Goal: Information Seeking & Learning: Learn about a topic

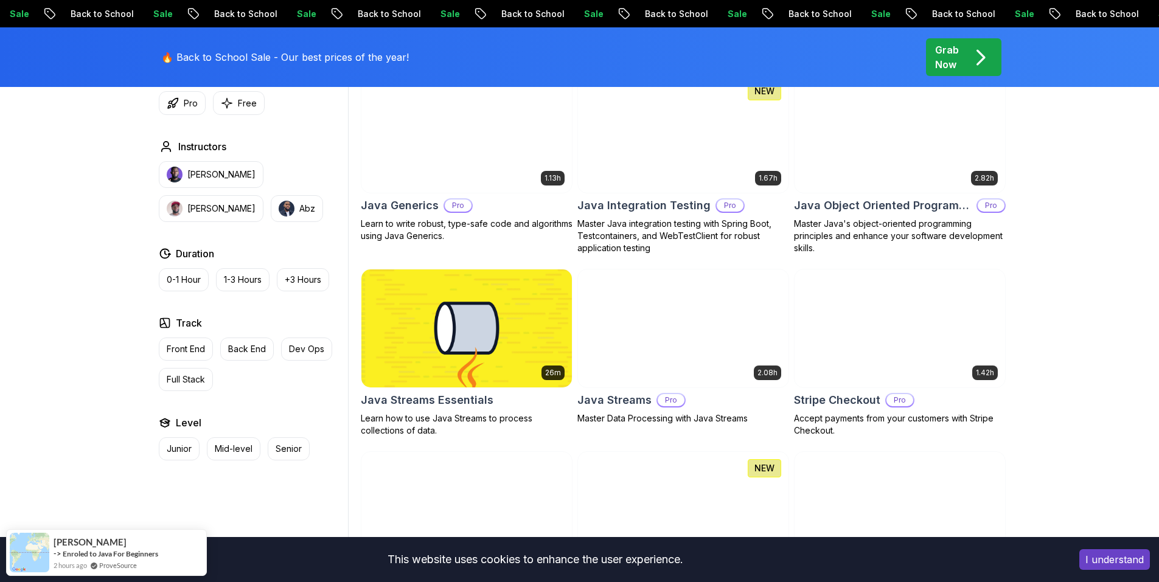
scroll to position [791, 0]
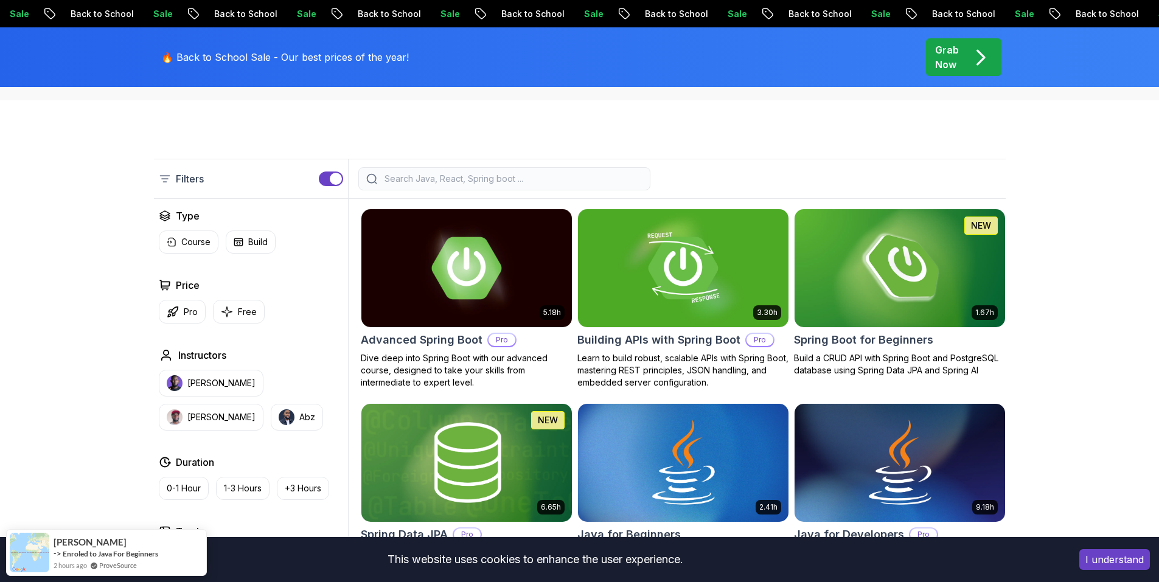
scroll to position [0, 0]
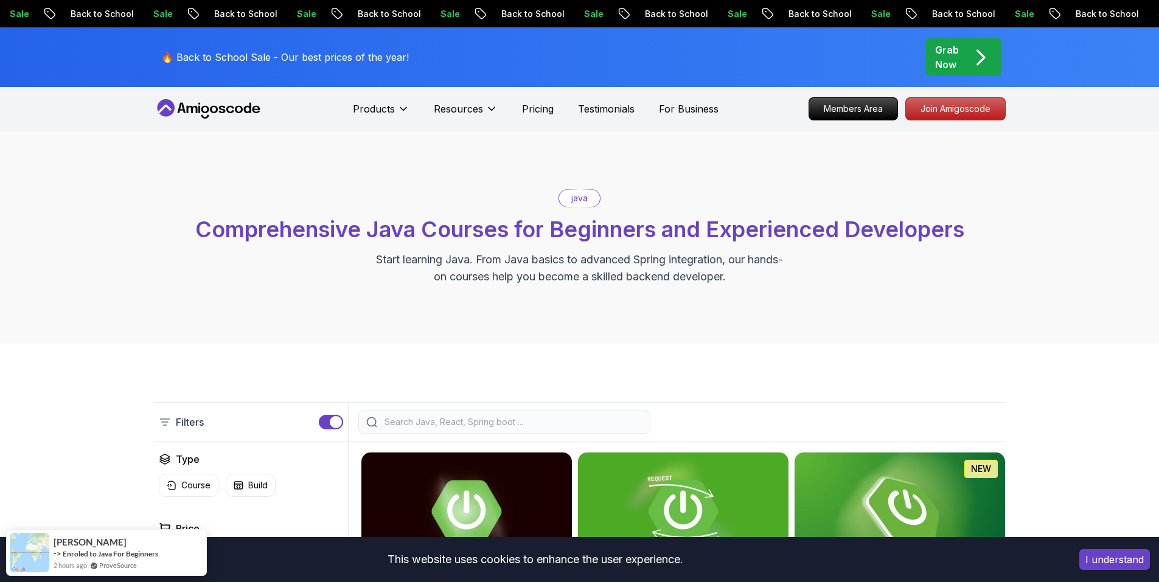
click at [489, 421] on input "search" at bounding box center [512, 422] width 260 height 12
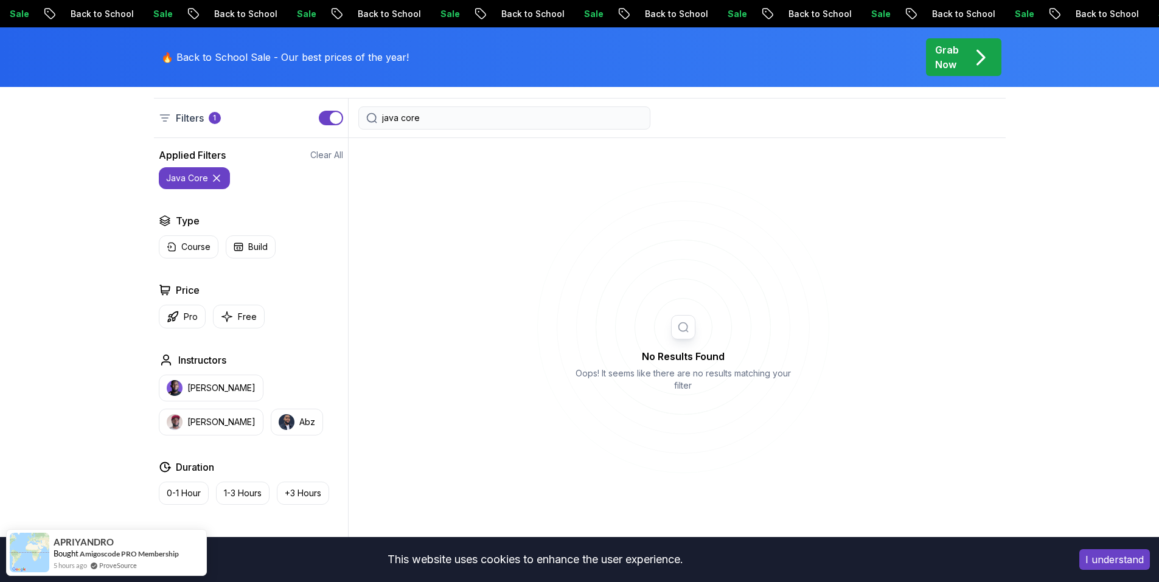
scroll to position [183, 0]
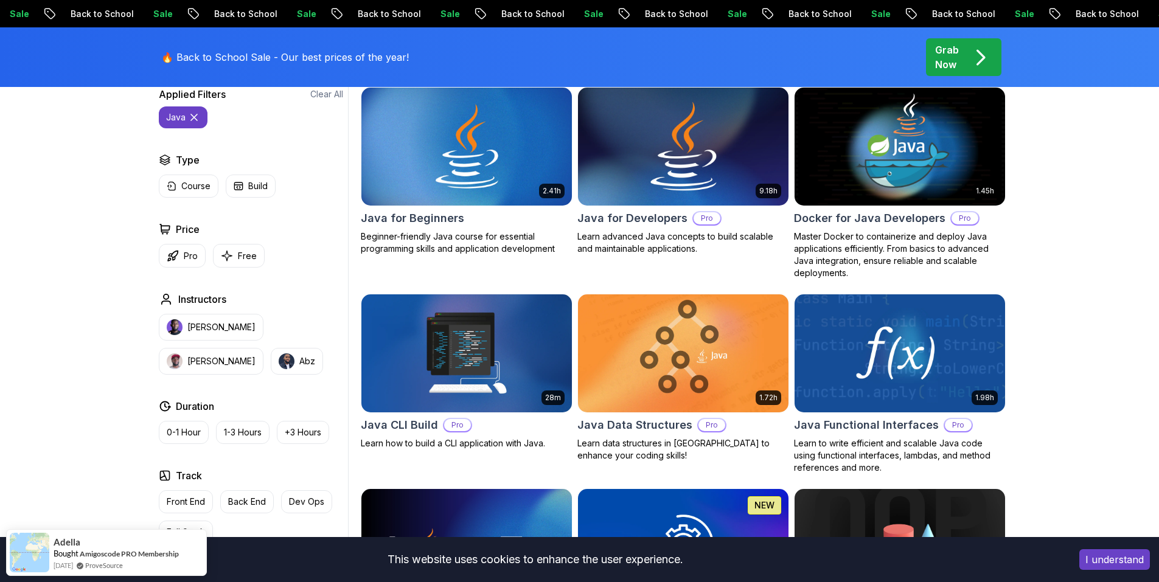
scroll to position [304, 0]
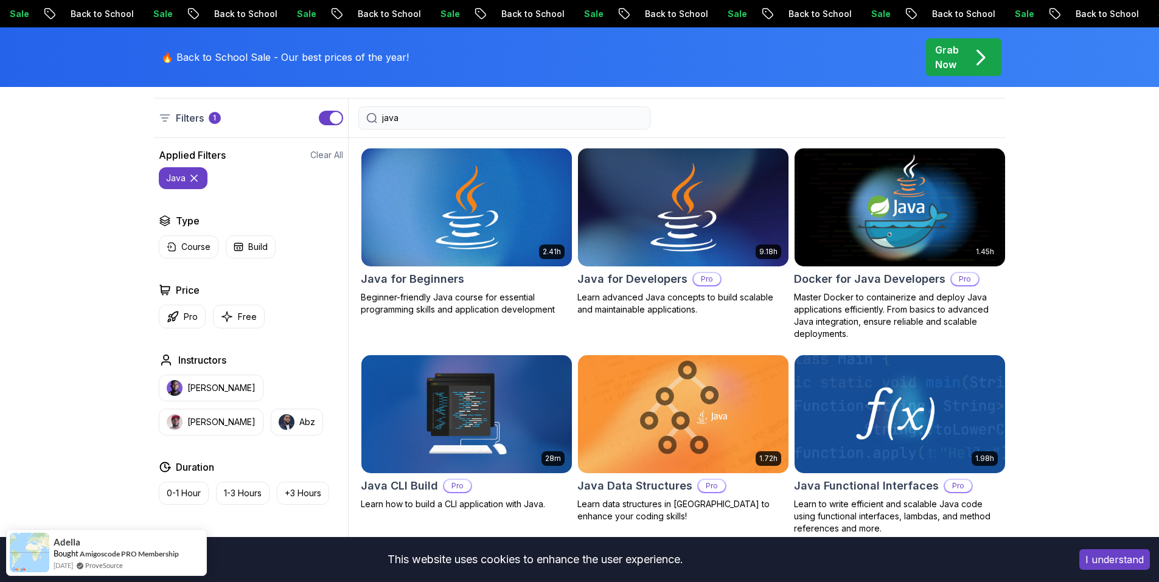
type input "java"
click at [618, 278] on h2 "Java for Developers" at bounding box center [633, 279] width 110 height 17
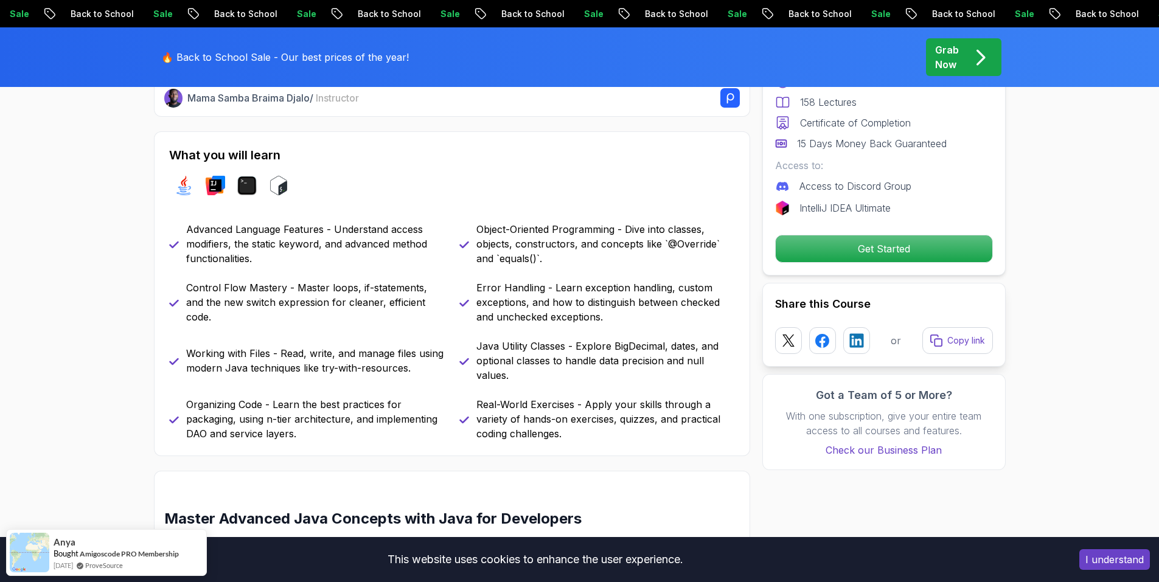
scroll to position [61, 0]
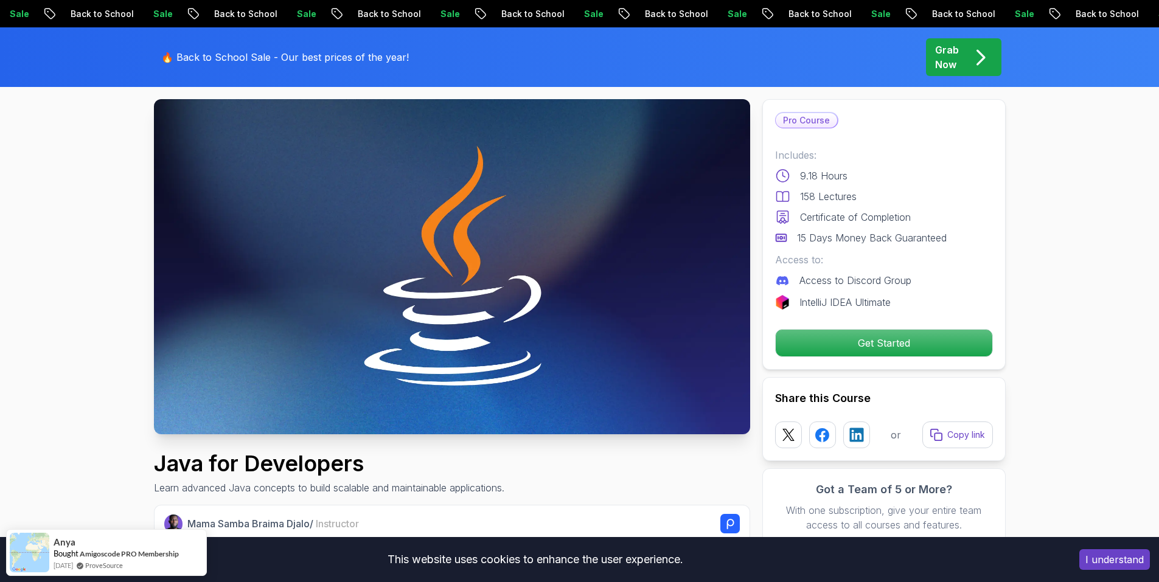
click at [588, 332] on img at bounding box center [452, 266] width 596 height 335
click at [805, 342] on p "Get Started" at bounding box center [884, 343] width 206 height 26
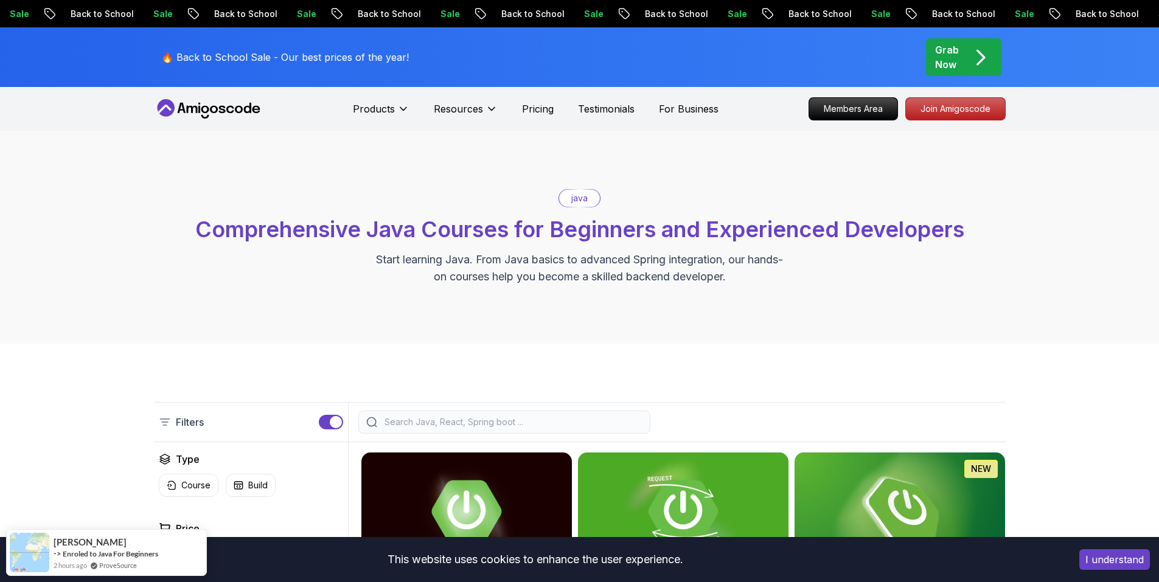
click at [418, 423] on input "search" at bounding box center [512, 422] width 260 height 12
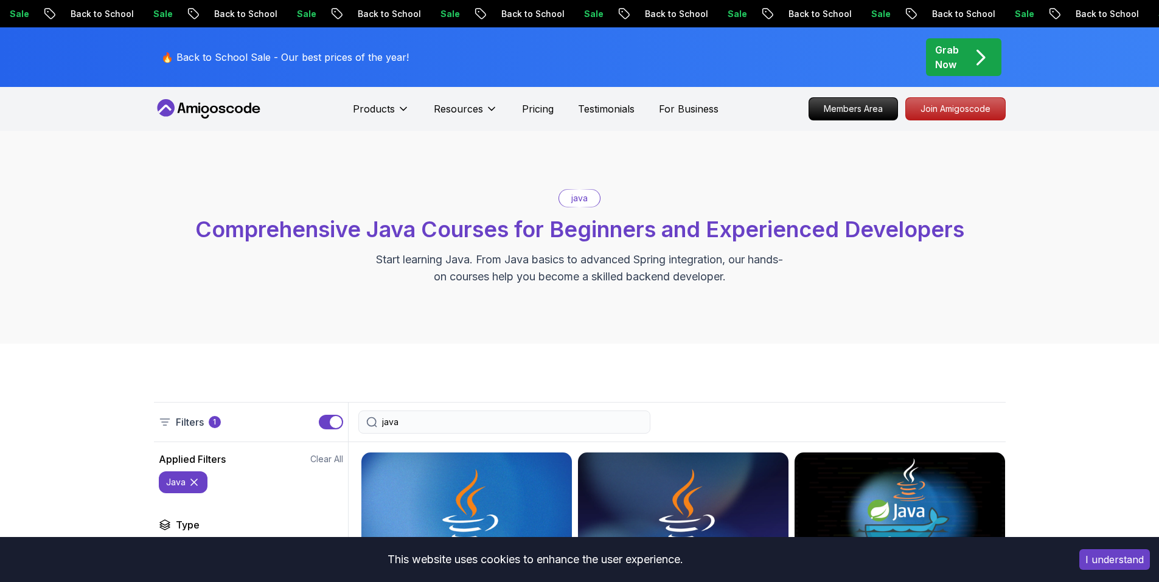
type input "java"
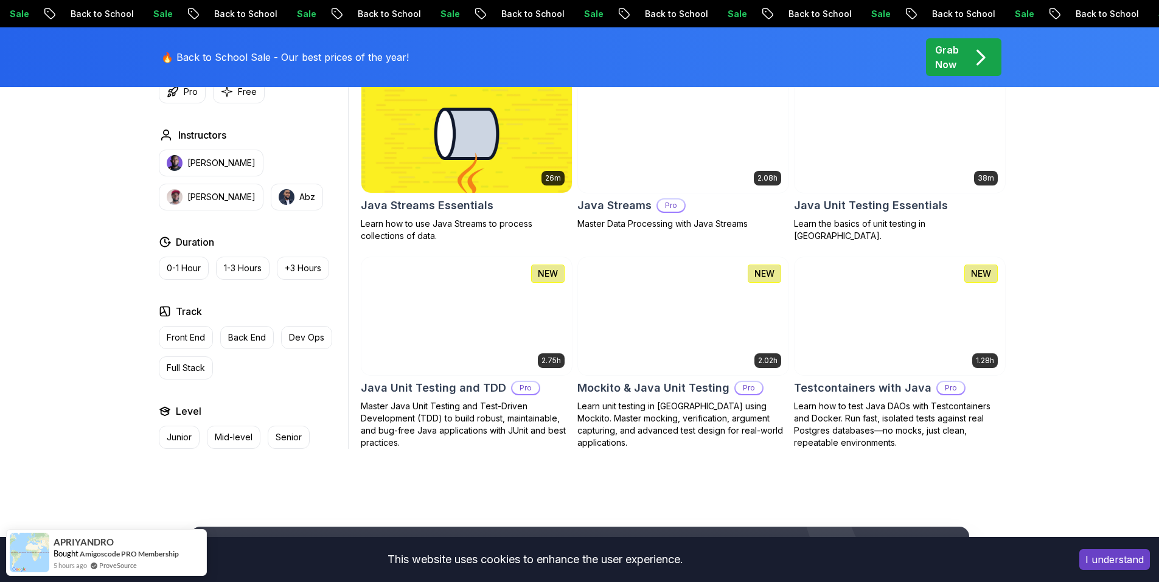
scroll to position [1035, 0]
